Goal: Task Accomplishment & Management: Use online tool/utility

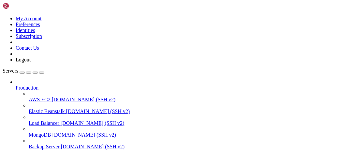
scroll to position [3, 1]
drag, startPoint x: 11, startPoint y: 430, endPoint x: 48, endPoint y: 430, distance: 36.9
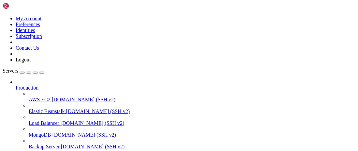
scroll to position [18434, 0]
copy x-row "cat /proc/flag"
drag, startPoint x: 151, startPoint y: 438, endPoint x: 121, endPoint y: 446, distance: 31.0
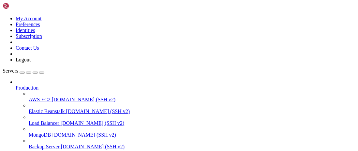
scroll to position [21235, 0]
drag, startPoint x: 170, startPoint y: 430, endPoint x: 125, endPoint y: 428, distance: 44.8
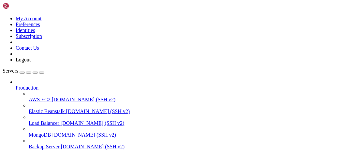
scroll to position [23971, 0]
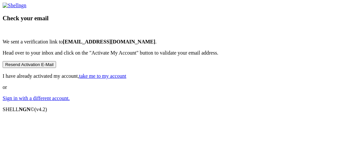
scroll to position [65, 0]
